Goal: Task Accomplishment & Management: Use online tool/utility

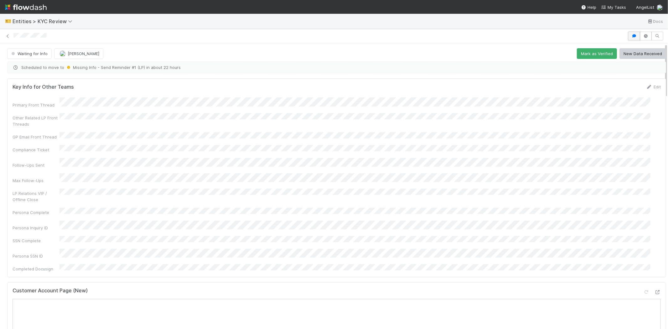
click at [631, 34] on icon "button" at bounding box center [634, 36] width 6 height 4
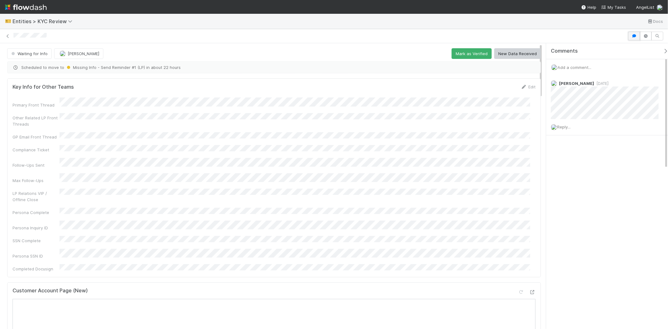
click at [632, 32] on button "button" at bounding box center [634, 36] width 12 height 9
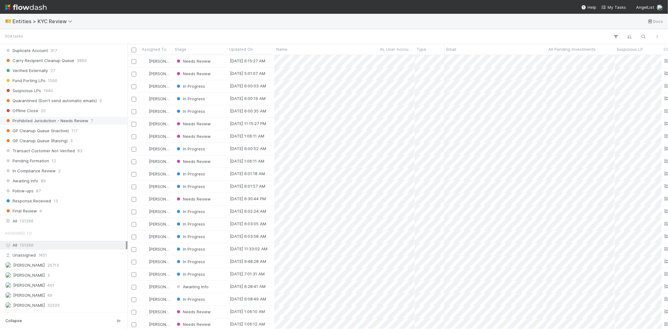
scroll to position [452, 0]
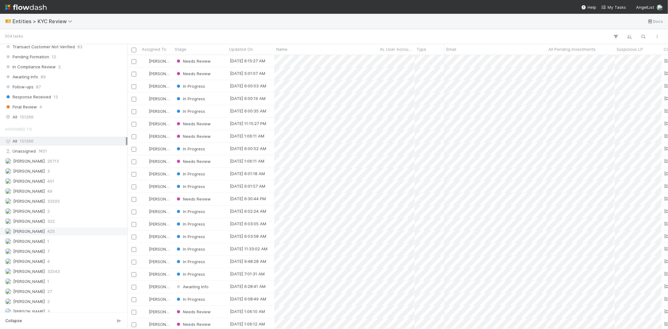
click at [55, 235] on span "425" at bounding box center [51, 231] width 8 height 8
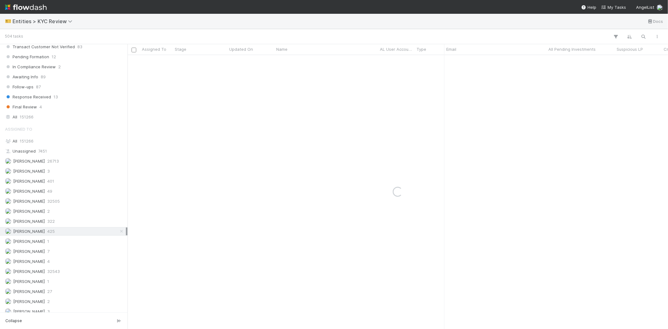
click at [66, 235] on div "[PERSON_NAME] 425" at bounding box center [65, 231] width 121 height 8
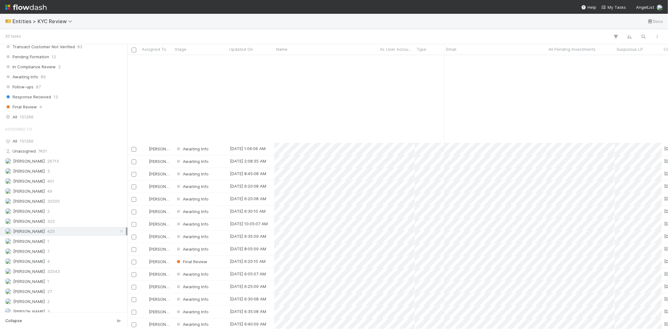
scroll to position [107, 0]
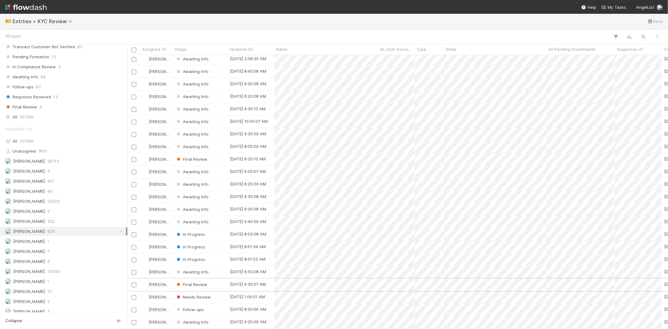
click at [214, 278] on div "Final Review" at bounding box center [200, 284] width 54 height 12
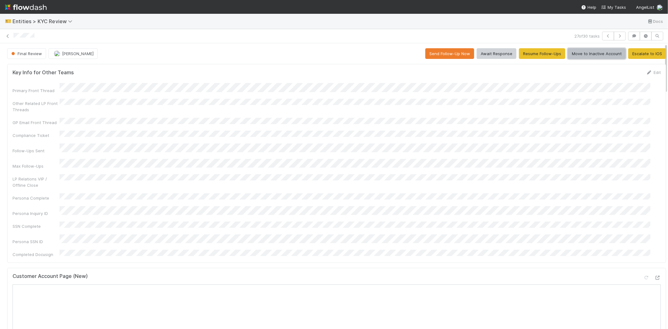
click at [578, 48] on button "Move to Inactive Account" at bounding box center [597, 53] width 58 height 11
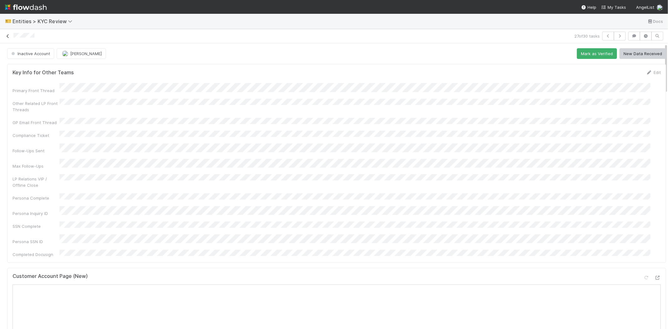
click at [6, 35] on icon at bounding box center [8, 36] width 6 height 4
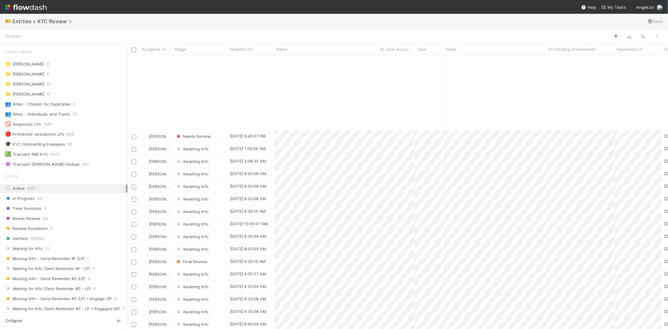
scroll to position [95, 0]
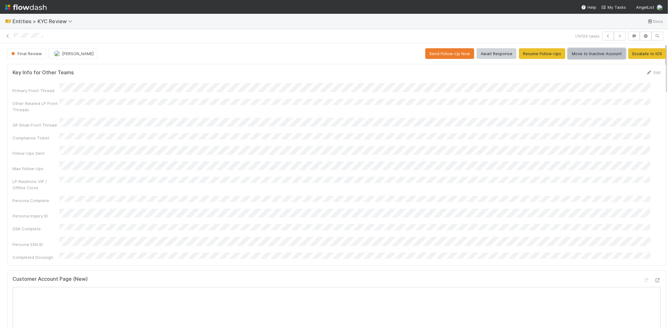
click at [573, 56] on button "Move to Inactive Account" at bounding box center [597, 53] width 58 height 11
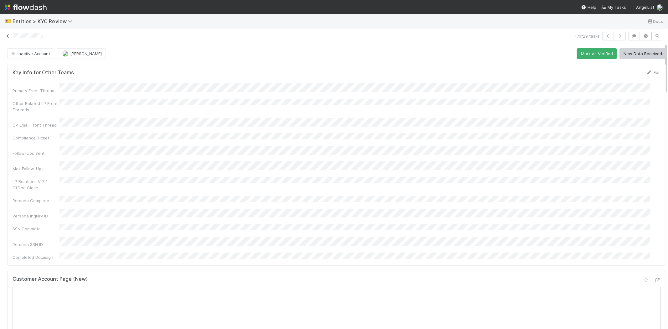
click at [7, 36] on icon at bounding box center [8, 36] width 6 height 4
